Goal: Task Accomplishment & Management: Manage account settings

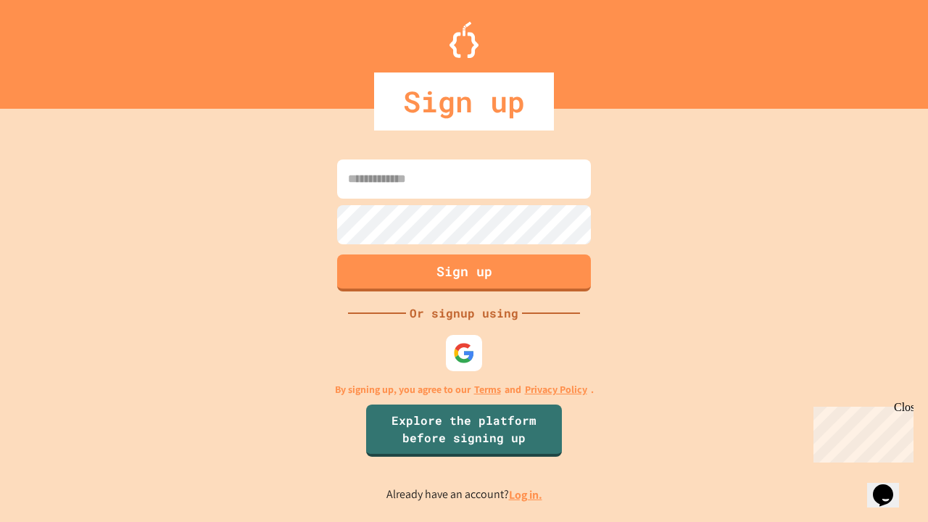
click at [526, 494] on link "Log in." at bounding box center [525, 494] width 33 height 15
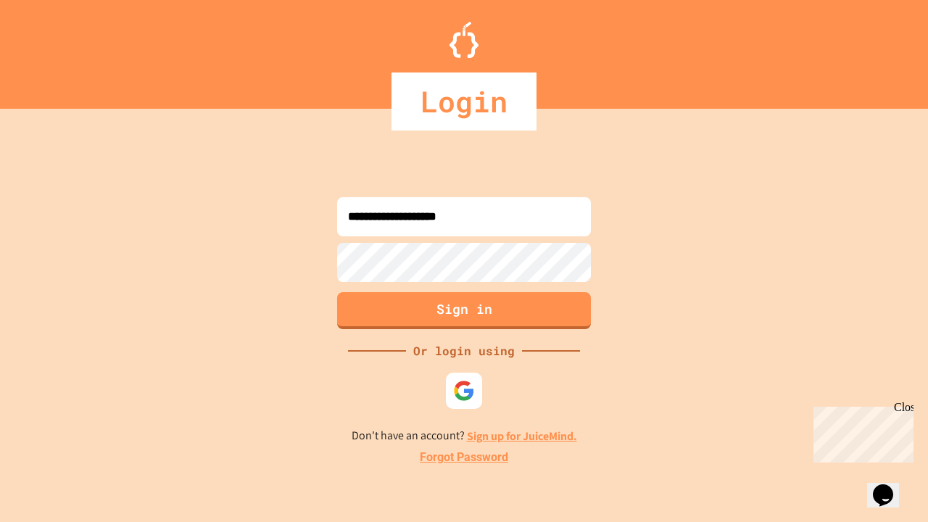
type input "**********"
